Goal: Check status: Check status

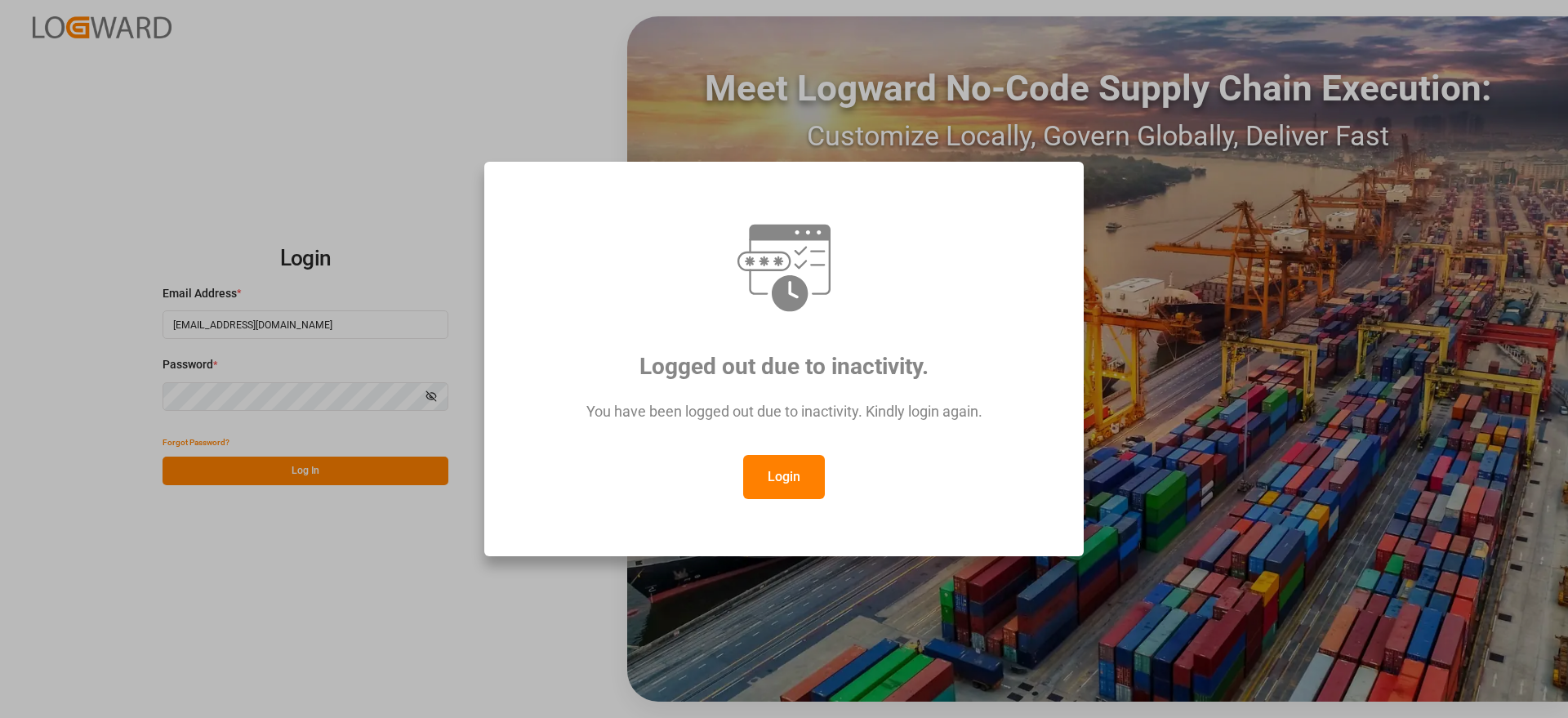
click at [807, 483] on button "Login" at bounding box center [784, 477] width 81 height 44
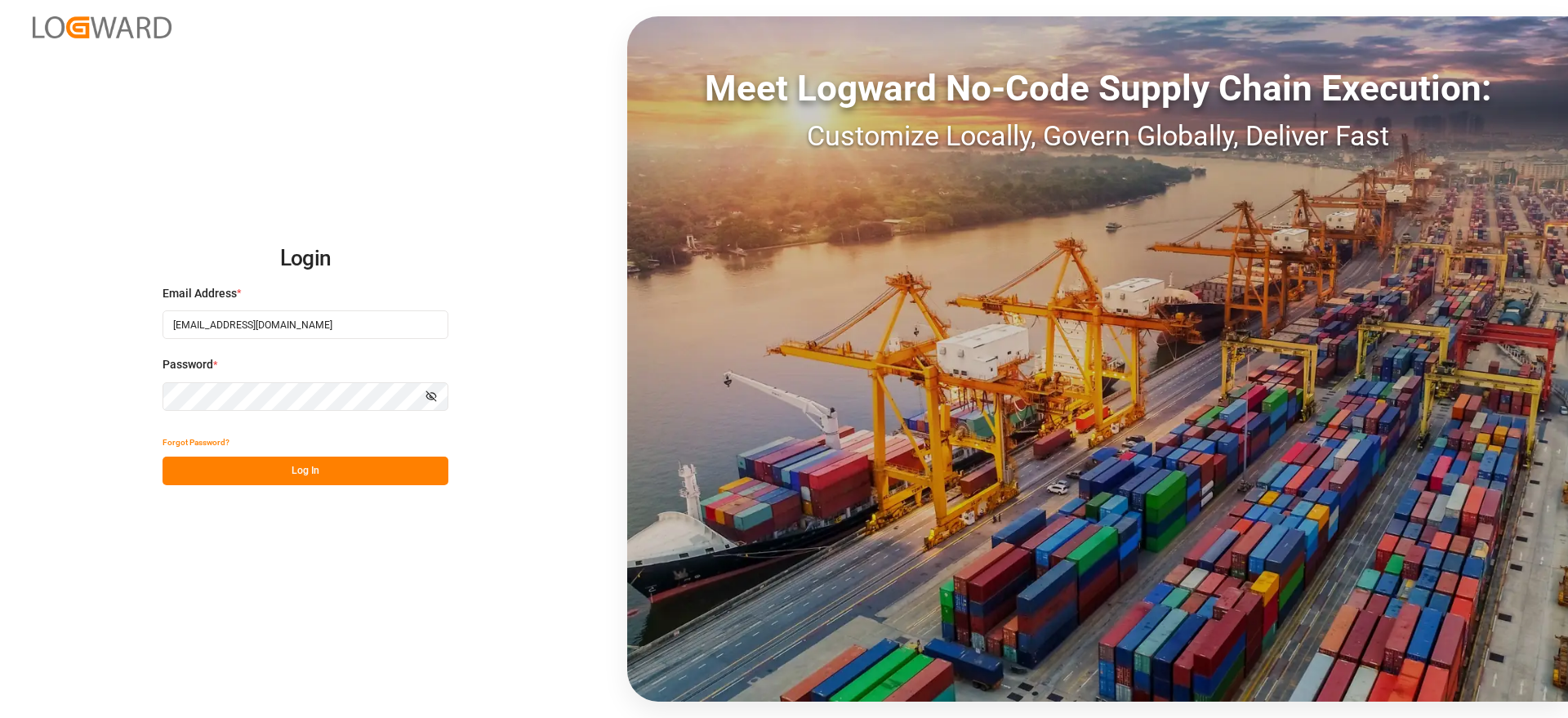
click at [347, 476] on button "Log In" at bounding box center [305, 471] width 286 height 28
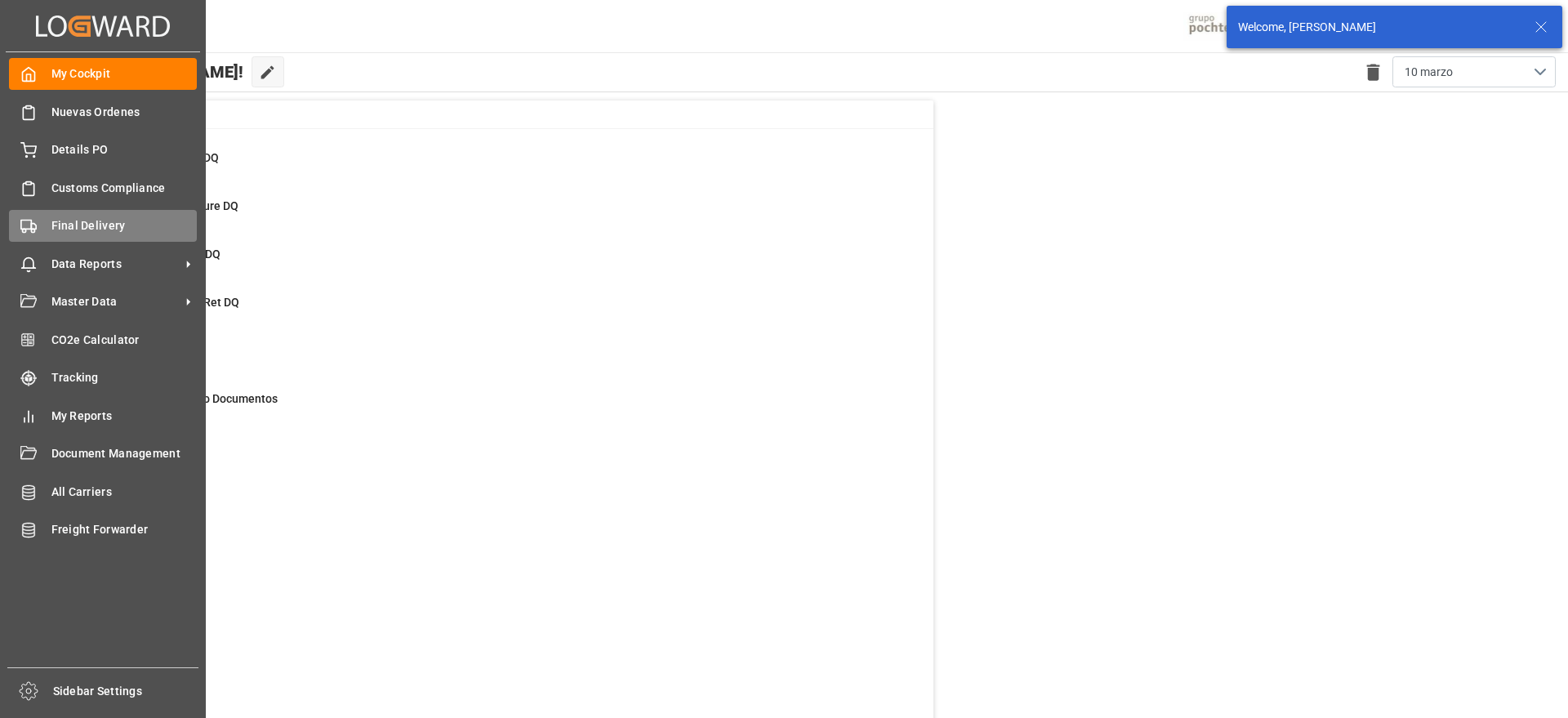
click at [79, 224] on span "Final Delivery" at bounding box center [124, 225] width 147 height 17
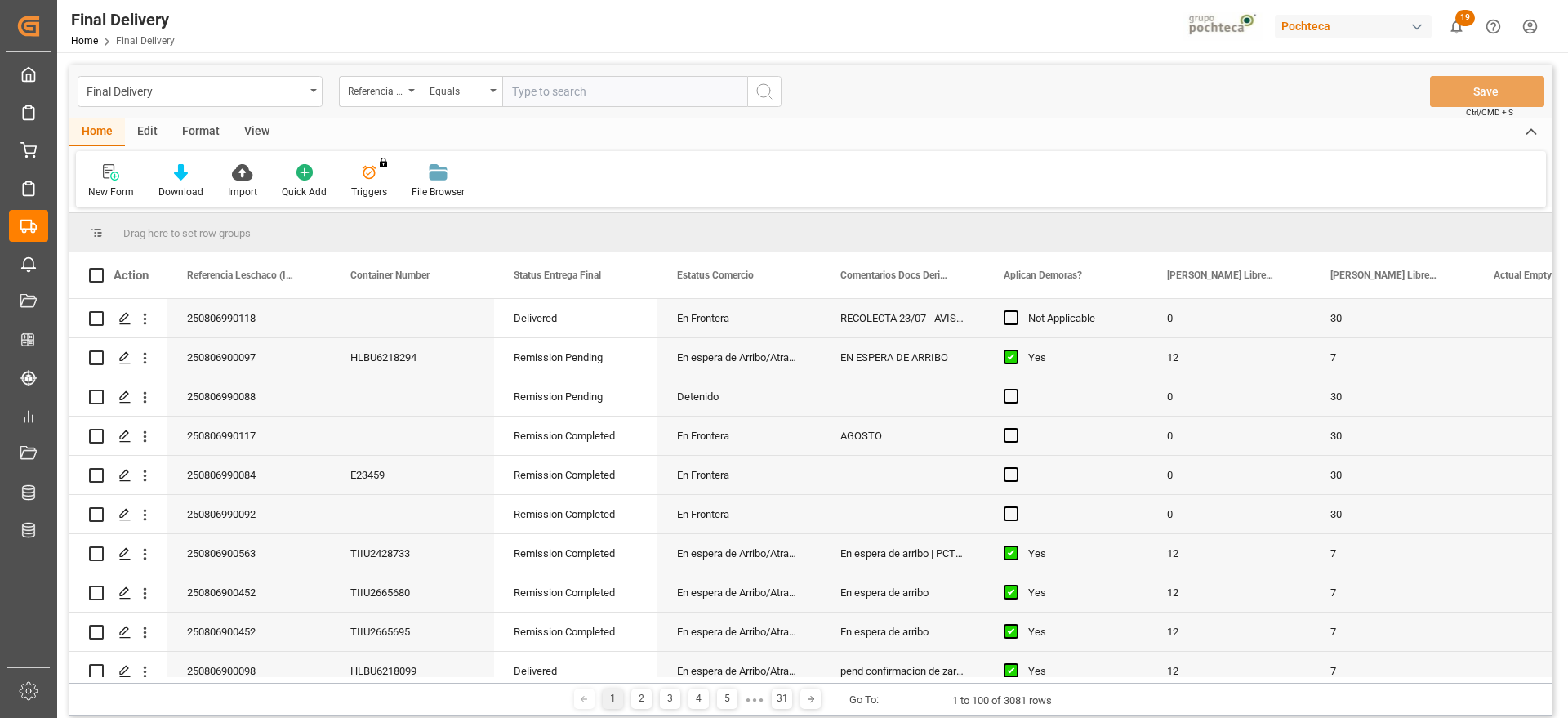
click at [567, 90] on input "text" at bounding box center [624, 91] width 245 height 31
type input "250806900591"
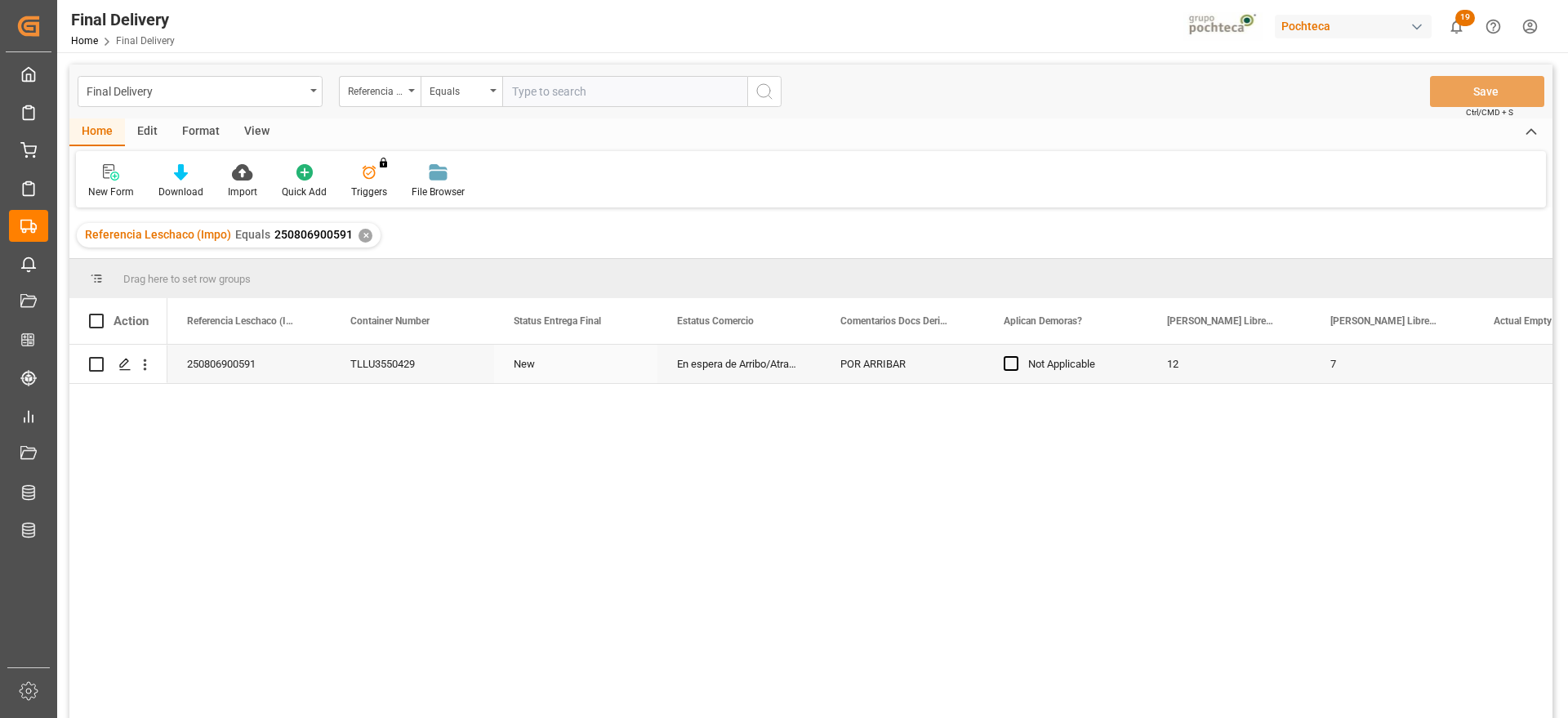
click at [672, 370] on div "En espera de Arribo/Atraque" at bounding box center [739, 363] width 163 height 38
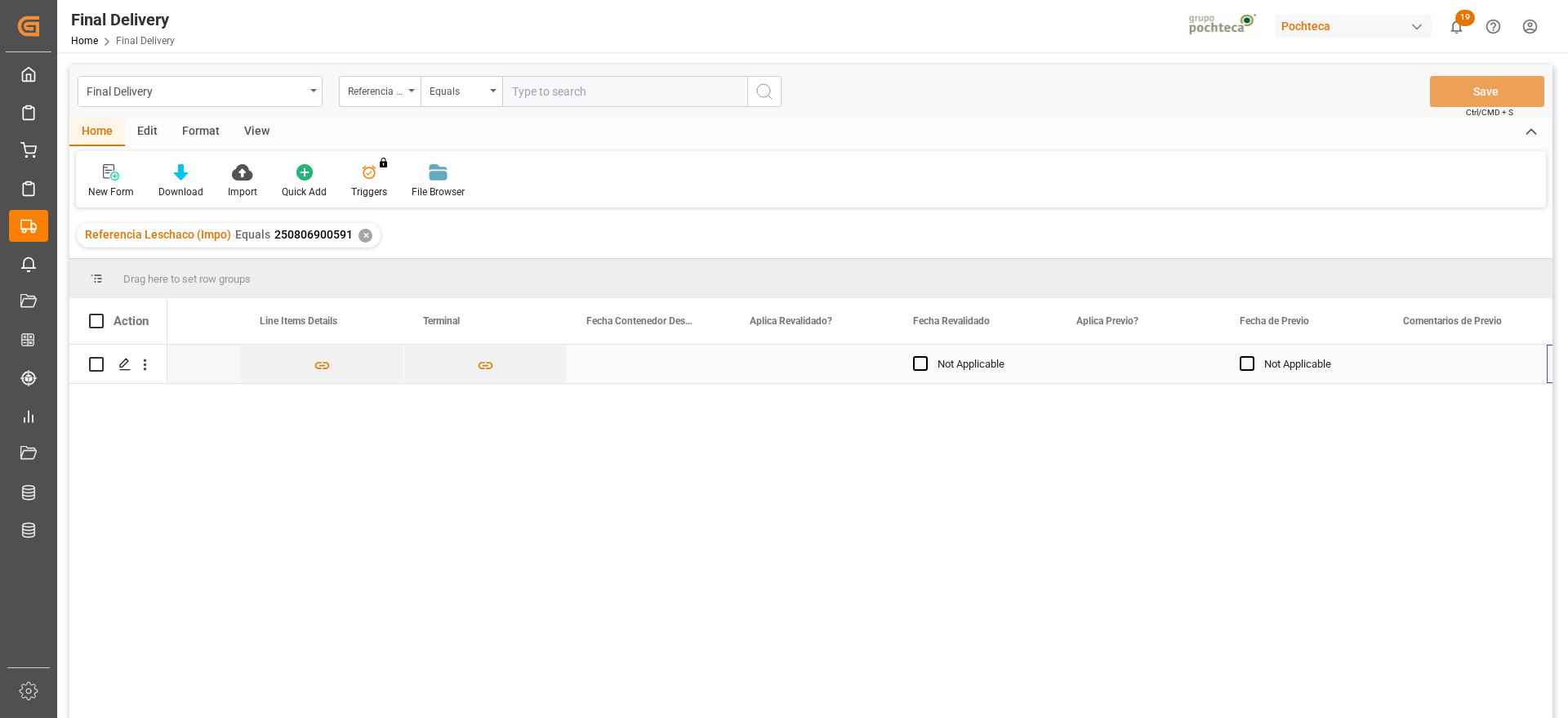
scroll to position [0, 1723]
click at [1082, 364] on span "Press SPACE to select this row." at bounding box center [1083, 363] width 15 height 15
click at [1089, 356] on input "Press SPACE to select this row." at bounding box center [1089, 356] width 0 height 0
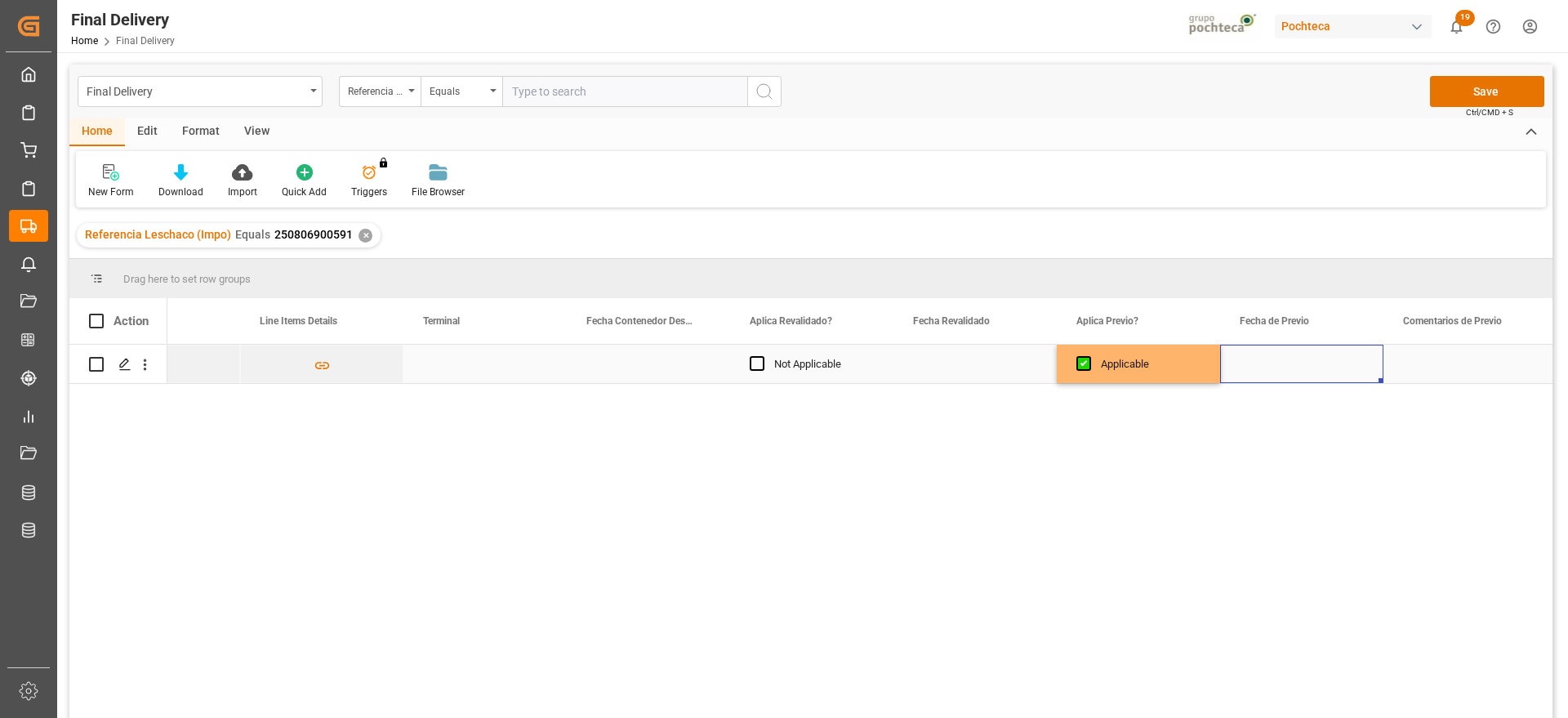
click at [1254, 357] on div "Press SPACE to select this row." at bounding box center [1301, 363] width 163 height 38
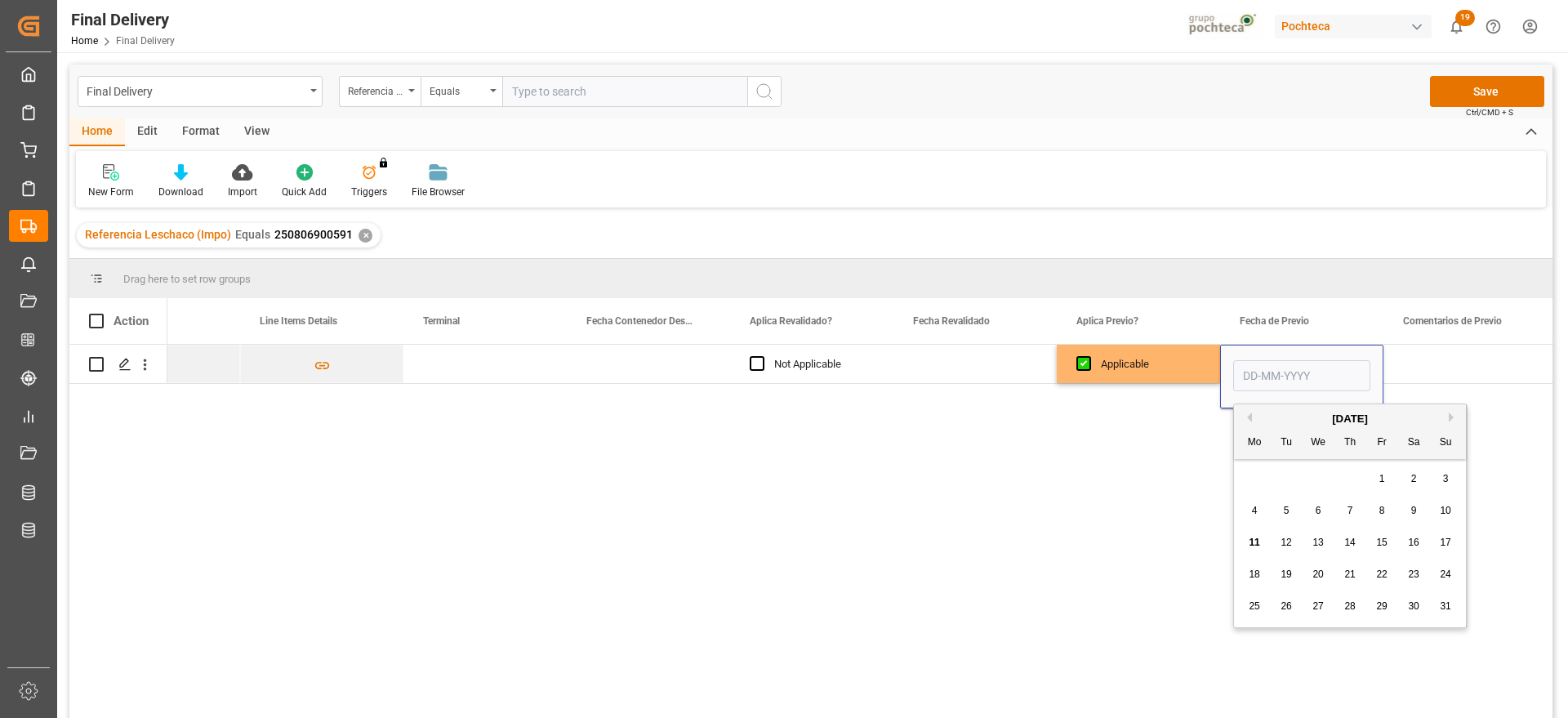
click at [1255, 541] on span "11" at bounding box center [1254, 542] width 11 height 11
type input "[DATE]"
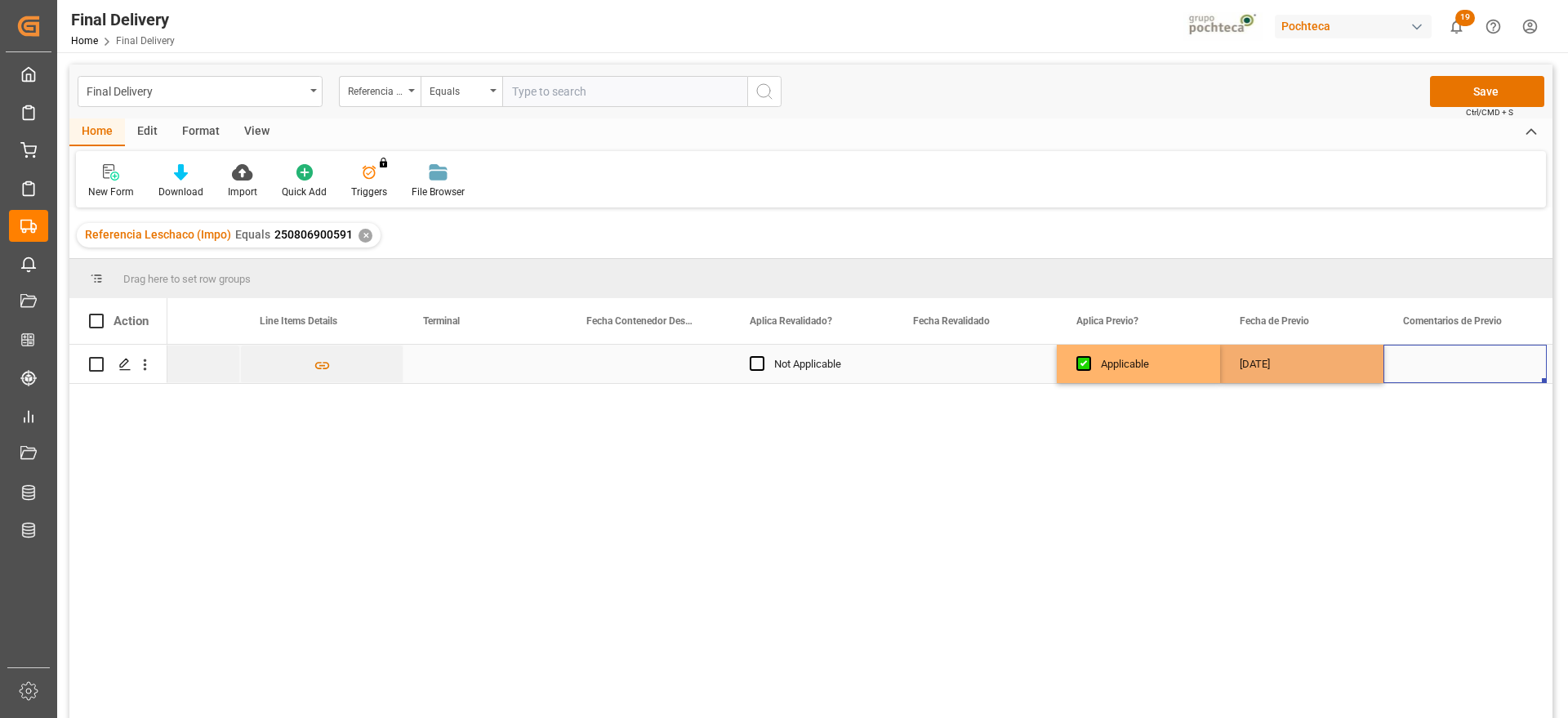
click at [1429, 363] on div "Press SPACE to select this row." at bounding box center [1465, 363] width 163 height 38
click at [1456, 375] on input "Press SPACE to select this row." at bounding box center [1465, 373] width 137 height 31
type input "r"
type input "RV"
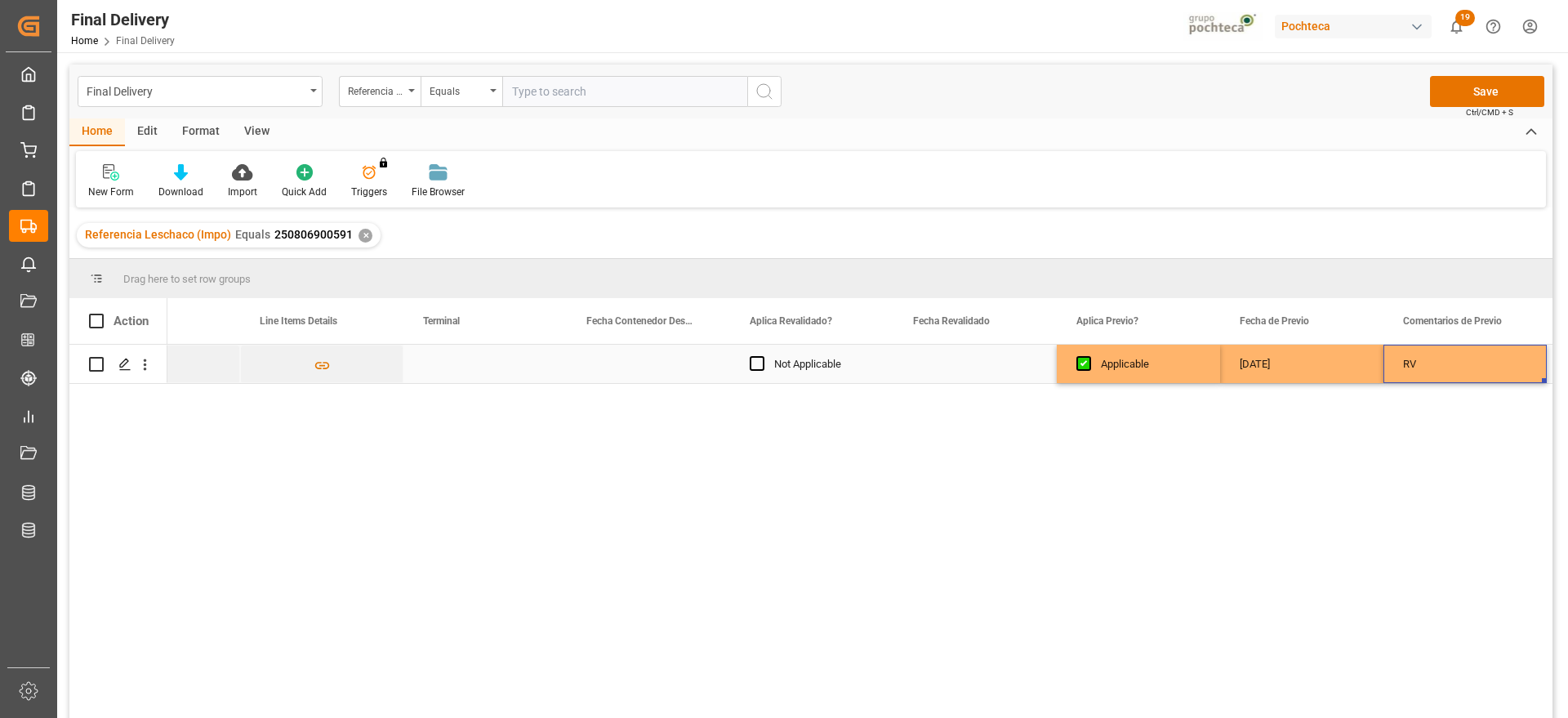
click at [1333, 371] on div "[DATE]" at bounding box center [1301, 363] width 163 height 38
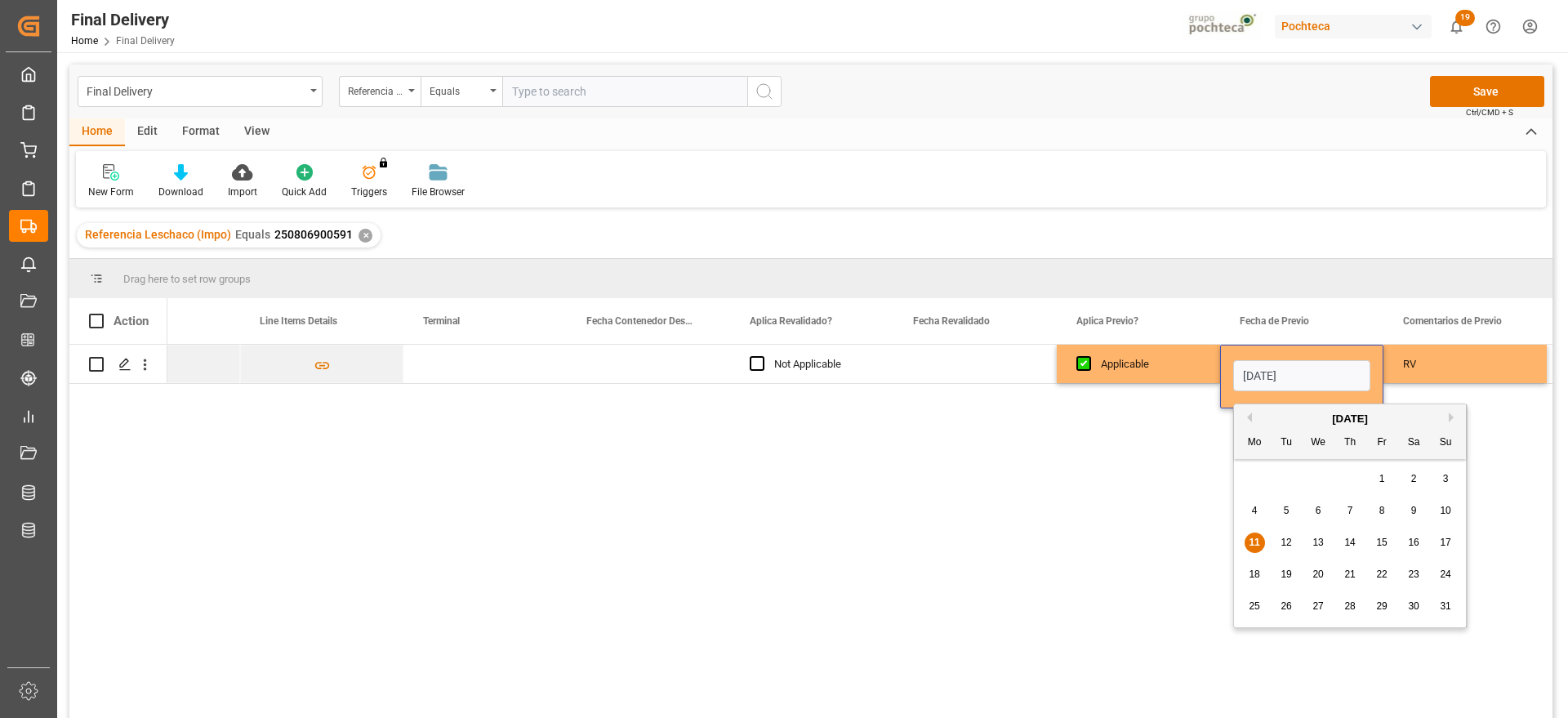
click at [1290, 545] on span "12" at bounding box center [1285, 542] width 11 height 11
type input "[DATE]"
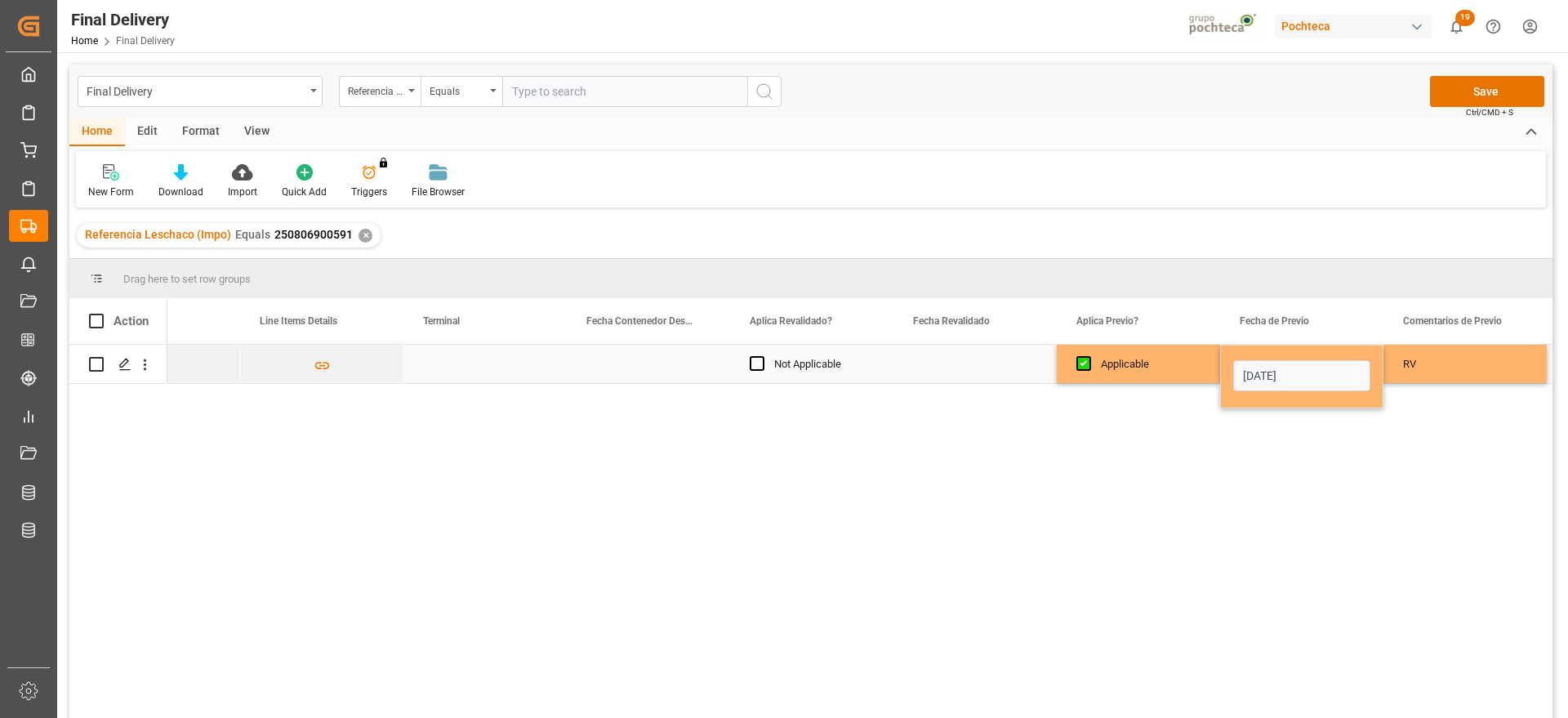
click at [1194, 367] on div "Applicable" at bounding box center [1150, 364] width 100 height 38
click at [1391, 350] on div "RV" at bounding box center [1465, 363] width 163 height 38
click at [1491, 90] on button "Save" at bounding box center [1486, 91] width 114 height 31
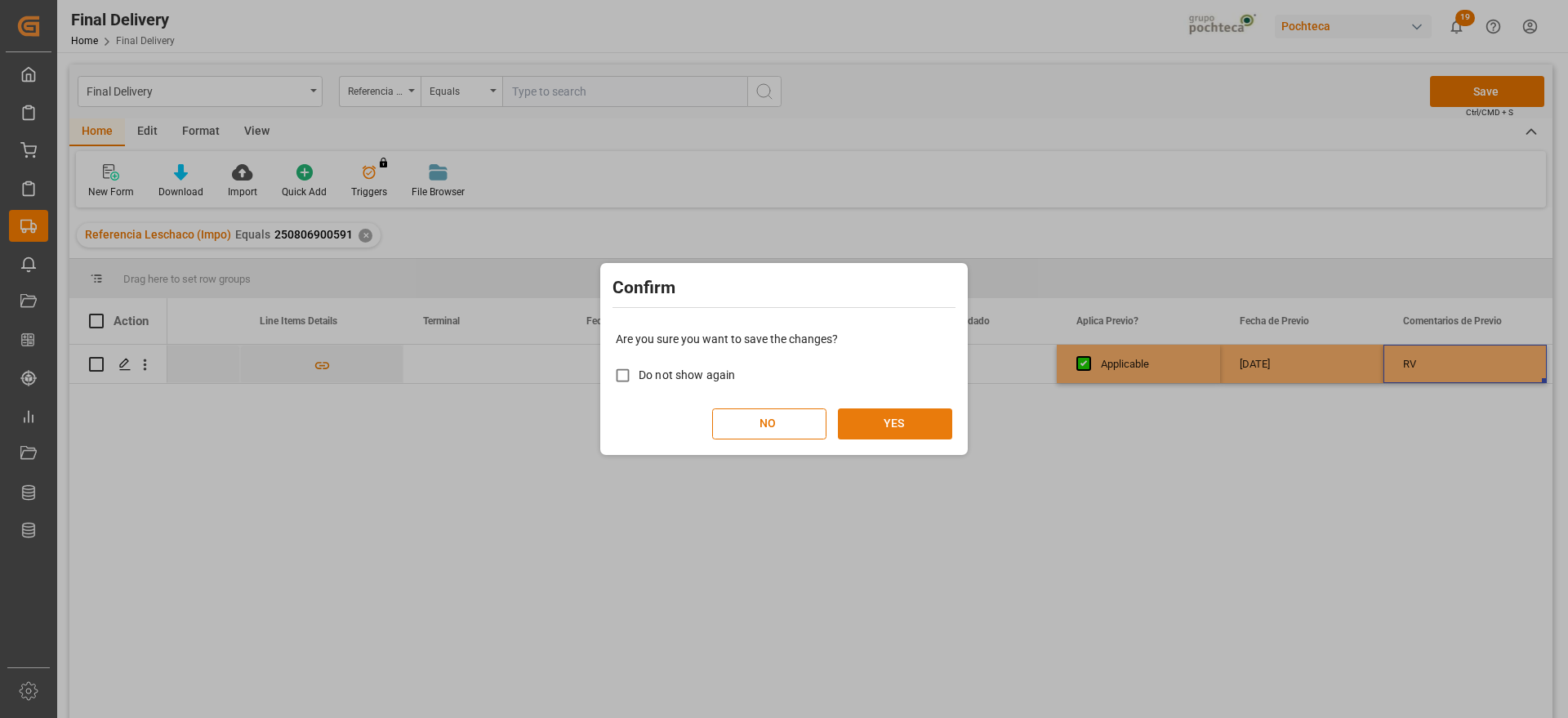
click at [907, 431] on button "YES" at bounding box center [894, 423] width 114 height 31
